Goal: Information Seeking & Learning: Find specific fact

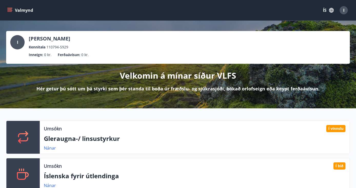
click at [12, 10] on icon "menu" at bounding box center [10, 10] width 6 height 1
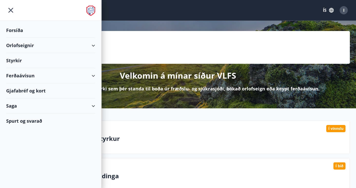
click at [17, 41] on div "Orlofseignir" at bounding box center [50, 45] width 89 height 15
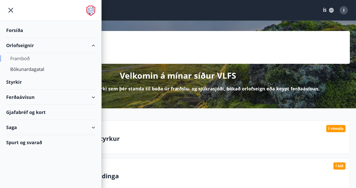
click at [22, 58] on div "Framboð" at bounding box center [50, 58] width 81 height 11
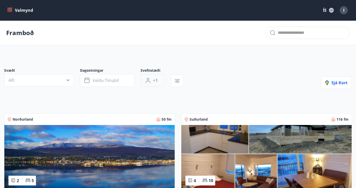
scroll to position [43, 0]
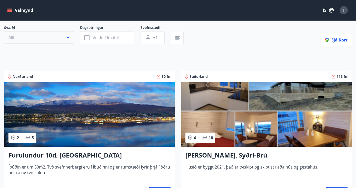
click at [44, 36] on button "Allt" at bounding box center [39, 37] width 70 height 12
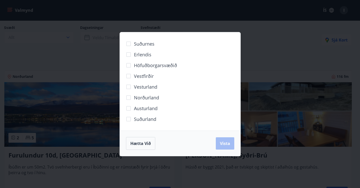
click at [167, 63] on span "Höfuðborgarsvæðið" at bounding box center [155, 65] width 43 height 7
click at [219, 139] on button "Vista" at bounding box center [225, 144] width 18 height 12
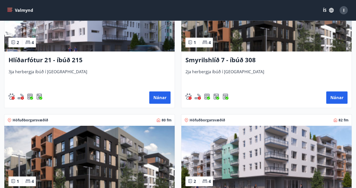
scroll to position [203, 0]
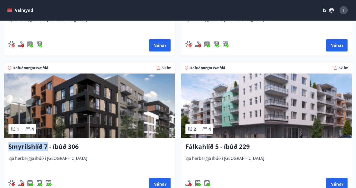
drag, startPoint x: 9, startPoint y: 148, endPoint x: 48, endPoint y: 148, distance: 38.3
click at [48, 148] on h3 "Smyrilshlíð 7 - íbúð 306" at bounding box center [89, 146] width 162 height 9
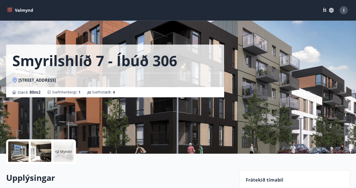
drag, startPoint x: 20, startPoint y: 81, endPoint x: 95, endPoint y: 79, distance: 75.5
click at [95, 79] on div "[STREET_ADDRESS]" at bounding box center [115, 81] width 206 height 6
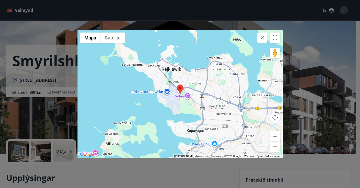
click at [259, 40] on button "button" at bounding box center [262, 38] width 10 height 10
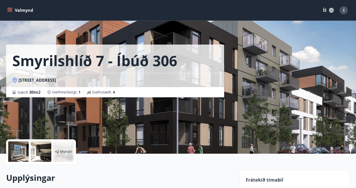
copy span "[STREET_ADDRESS]"
drag, startPoint x: 18, startPoint y: 81, endPoint x: 88, endPoint y: 81, distance: 69.8
click at [88, 81] on div "[STREET_ADDRESS]" at bounding box center [115, 81] width 206 height 6
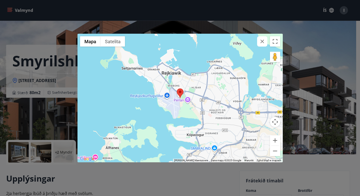
click at [147, 23] on div "← Przesuń w lewo → [GEOGRAPHIC_DATA] w prawo ↑ Przesuń w górę ↓ Przesuń w dół +…" at bounding box center [180, 98] width 360 height 196
